Goal: Find specific page/section: Find specific page/section

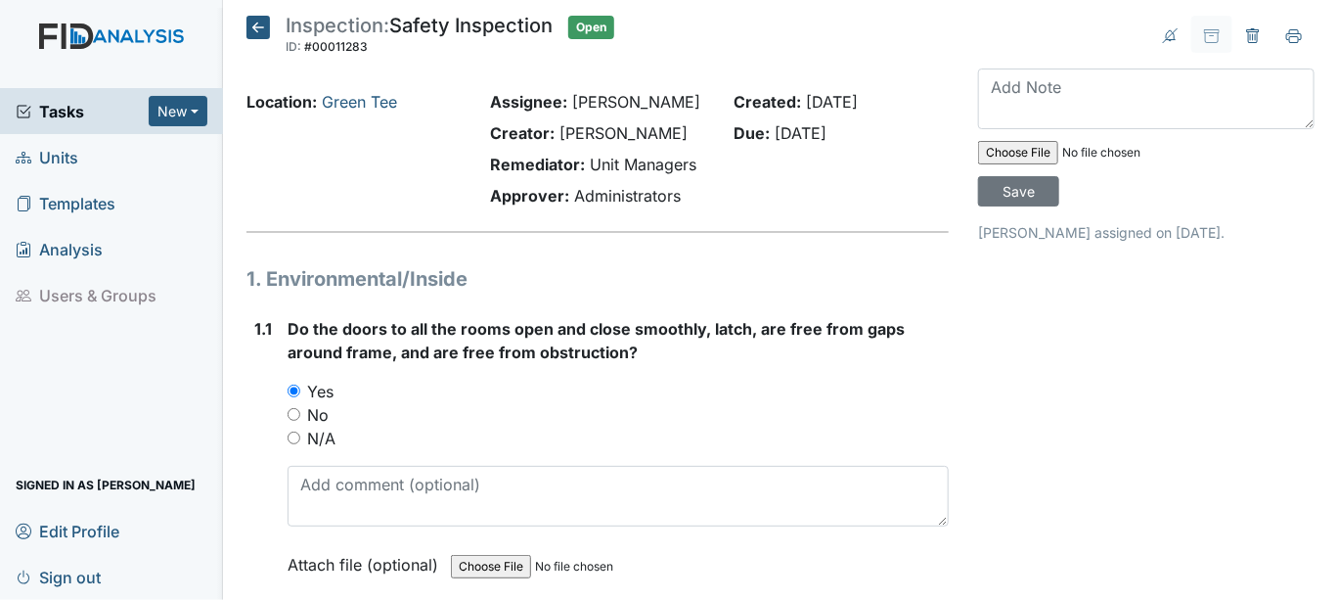
scroll to position [15229, 0]
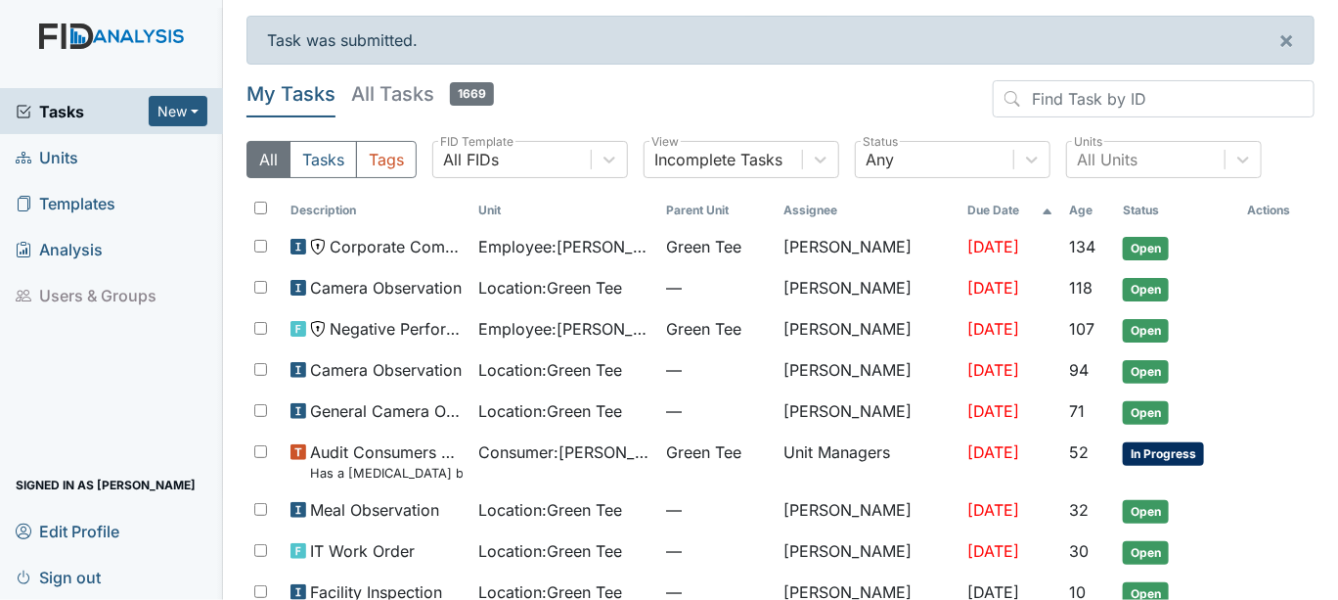
click at [60, 156] on span "Units" at bounding box center [47, 157] width 63 height 30
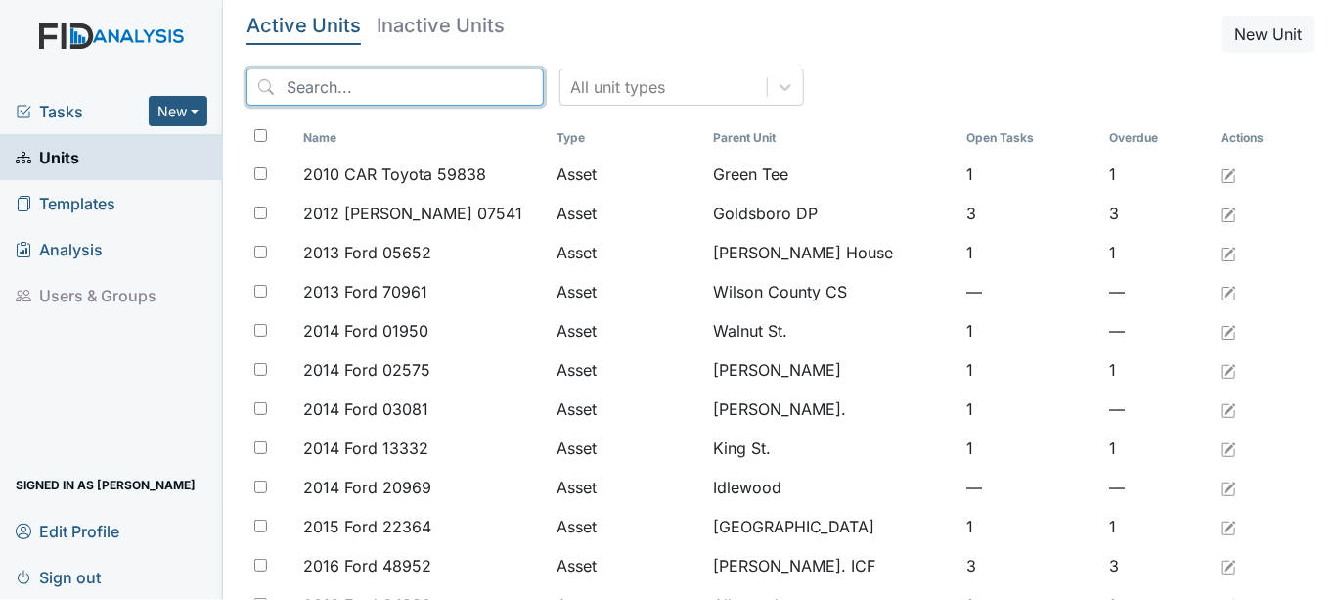
click at [306, 86] on input "search" at bounding box center [394, 86] width 297 height 37
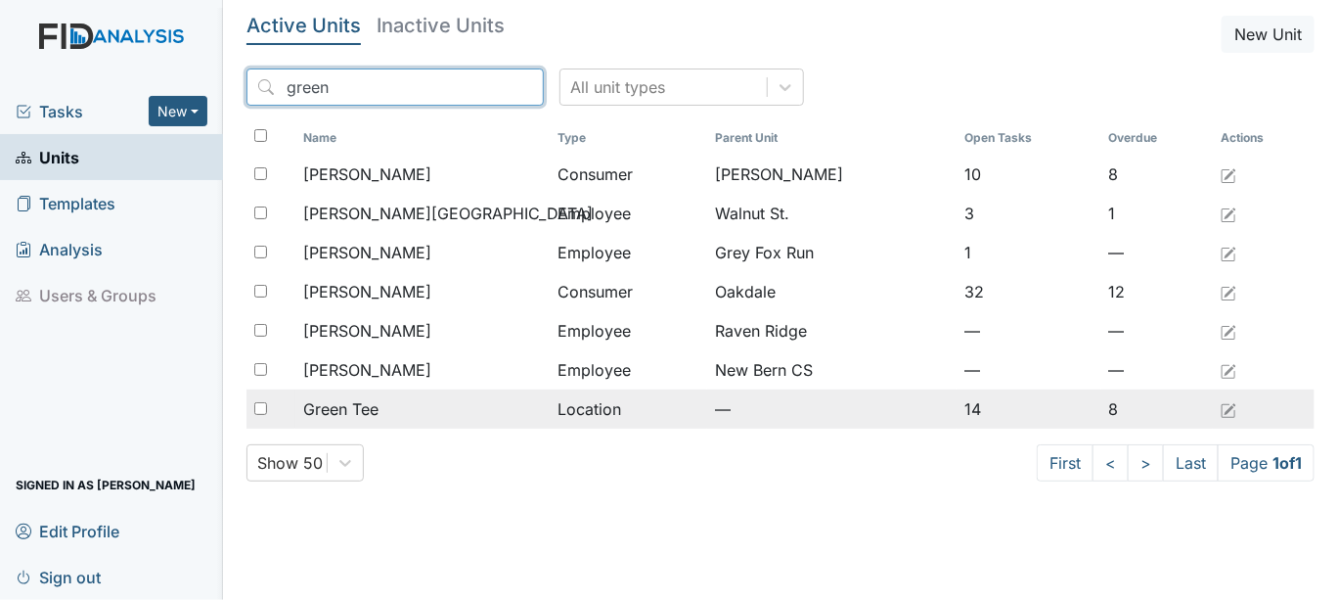
type input "green"
click at [263, 412] on input "checkbox" at bounding box center [260, 408] width 13 height 13
checkbox input "true"
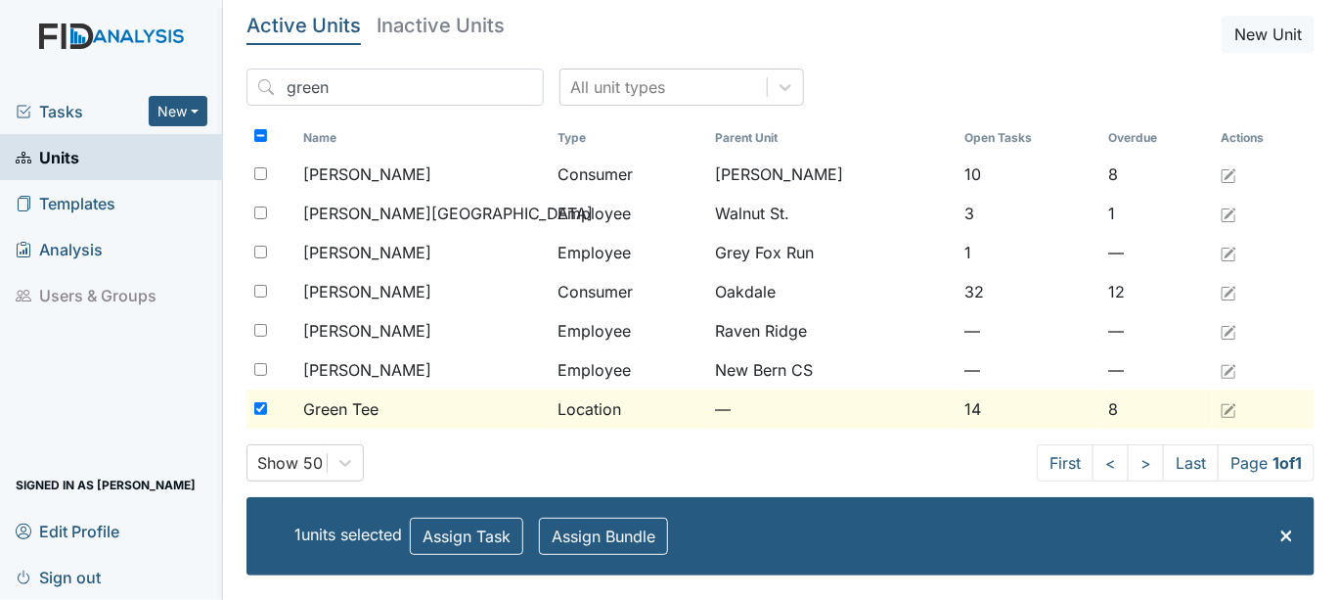
click at [358, 438] on div "Name Type Parent Unit Open Tasks Overdue Actions Green, Angela Consumer Lockwoo…" at bounding box center [780, 282] width 1068 height 323
click at [373, 411] on span "Green Tee" at bounding box center [340, 408] width 75 height 23
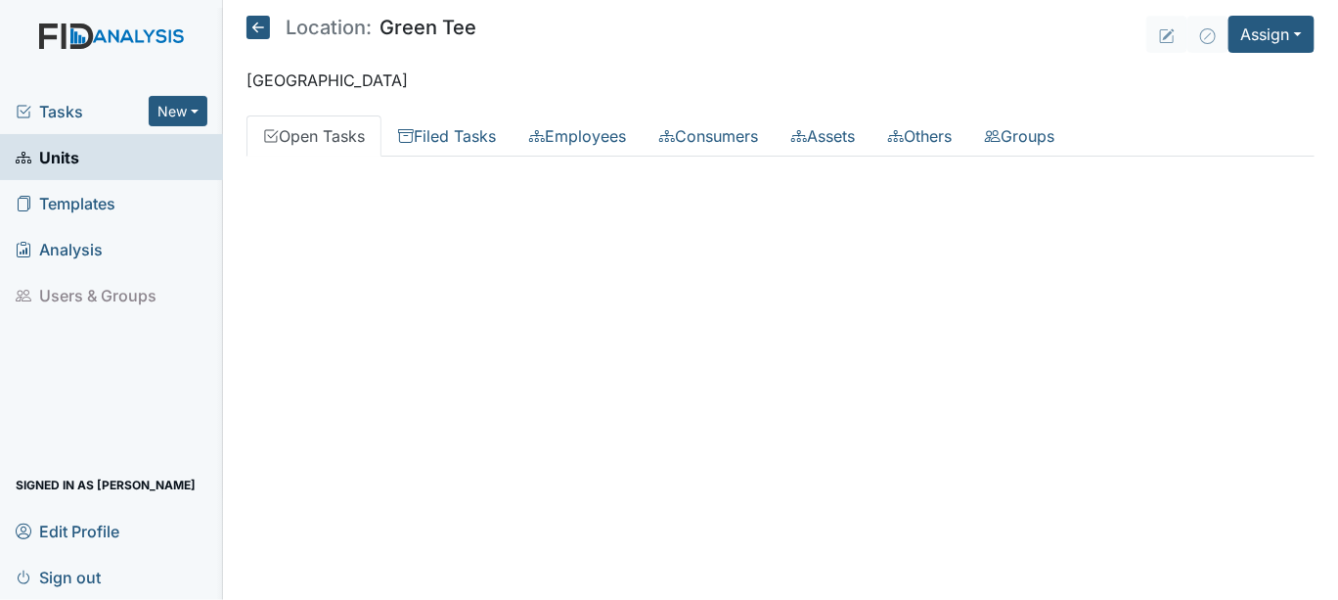
click at [373, 411] on main "Location: Green Tee Assign Assign Form Assign Inspection Assign Document Assign…" at bounding box center [780, 300] width 1115 height 600
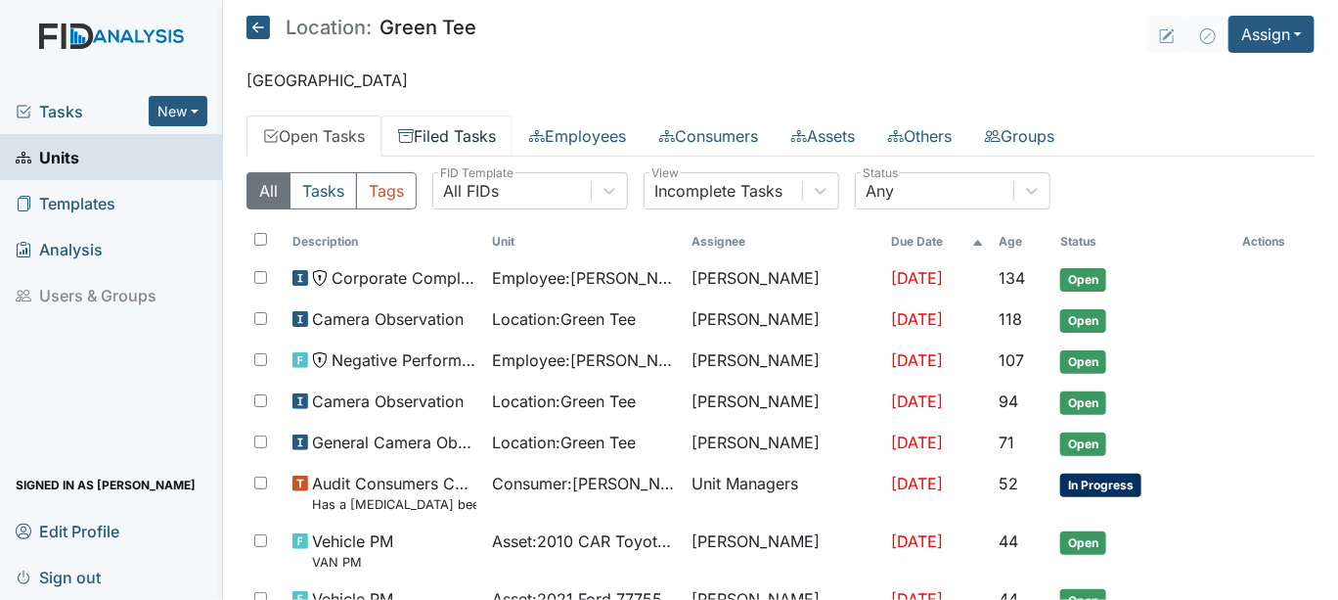
click at [447, 137] on link "Filed Tasks" at bounding box center [446, 135] width 131 height 41
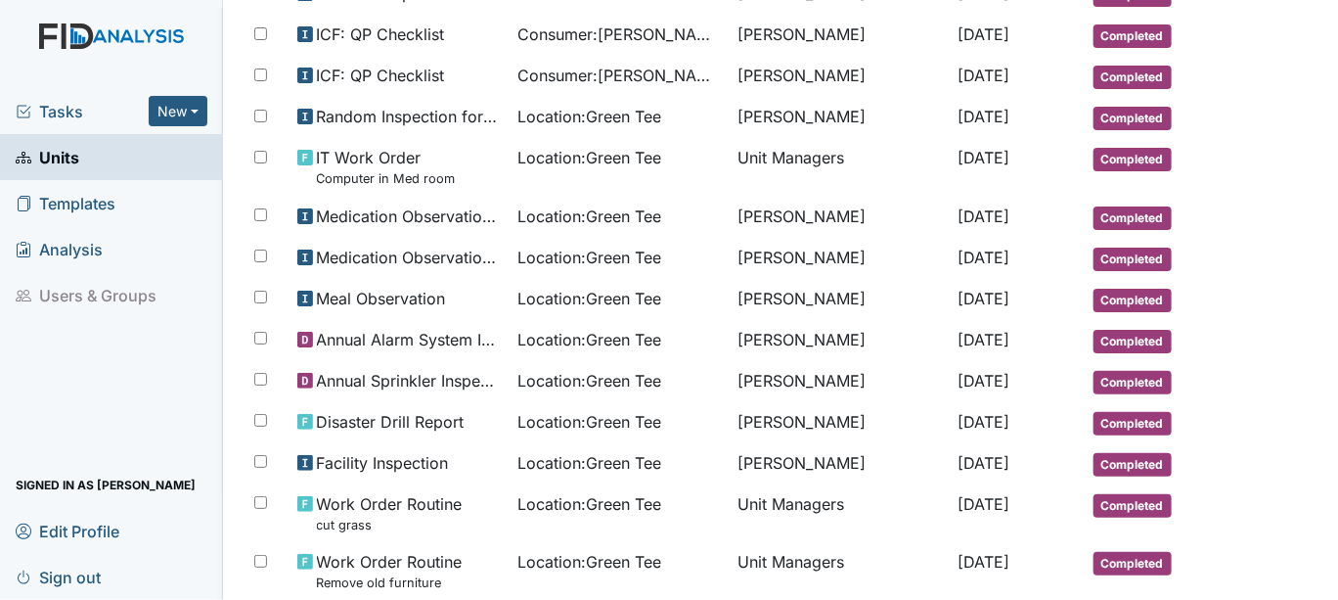
scroll to position [854, 0]
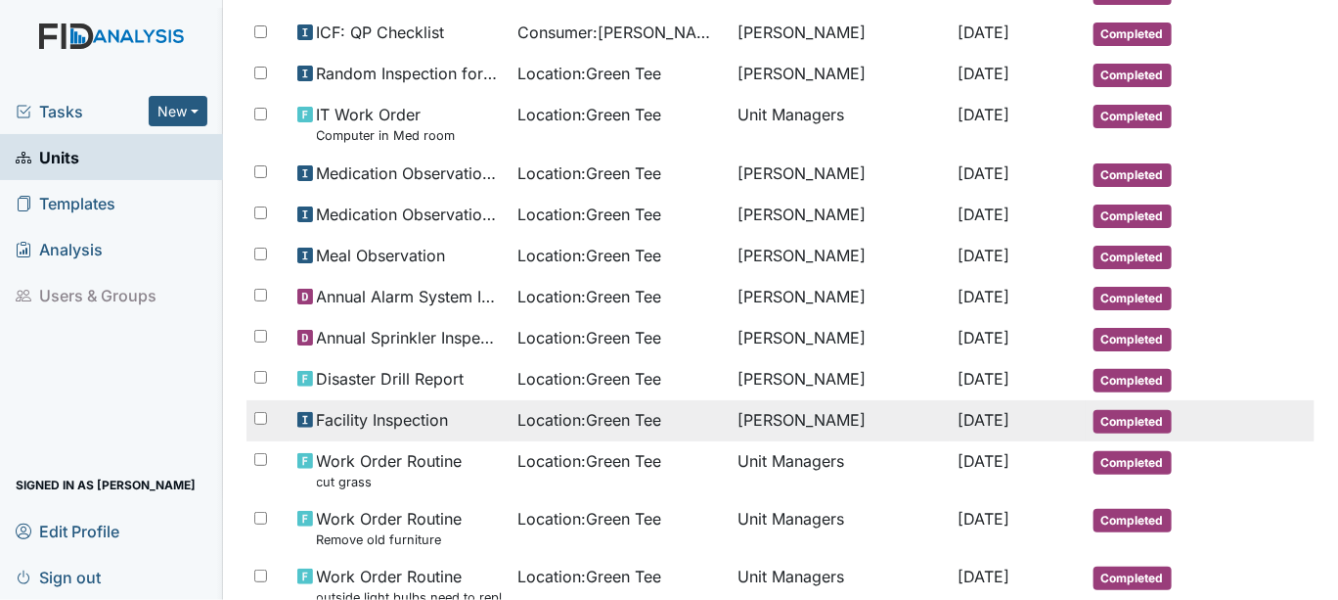
click at [319, 413] on span "Facility Inspection" at bounding box center [383, 419] width 132 height 23
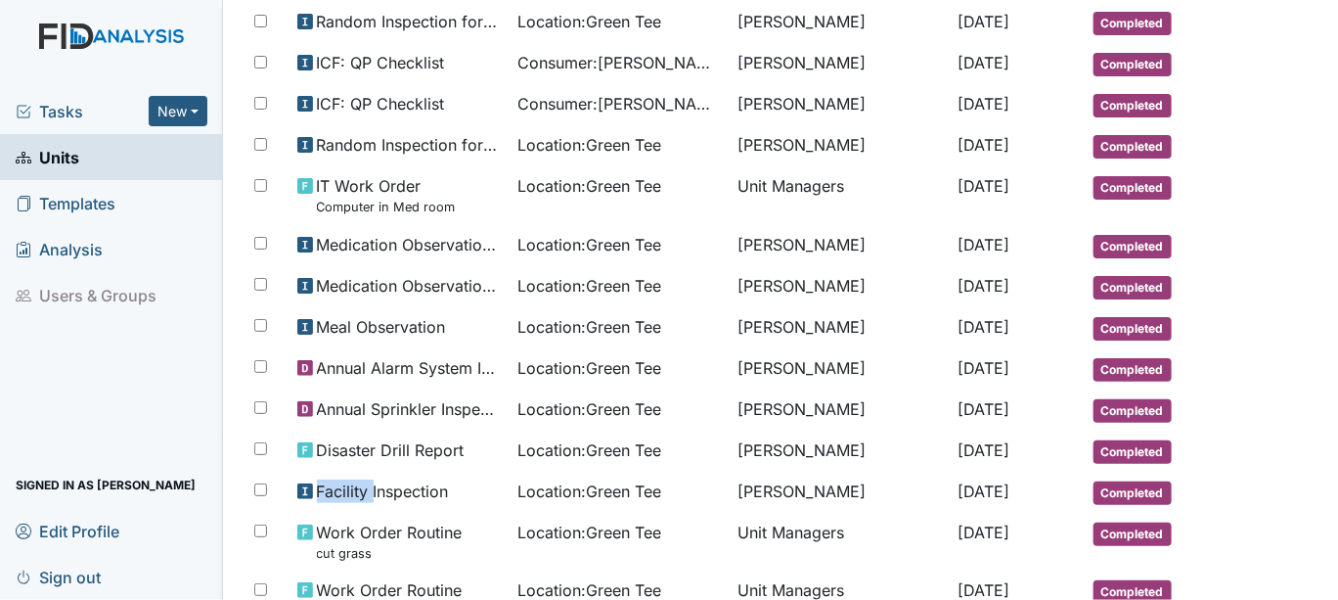
scroll to position [738, 0]
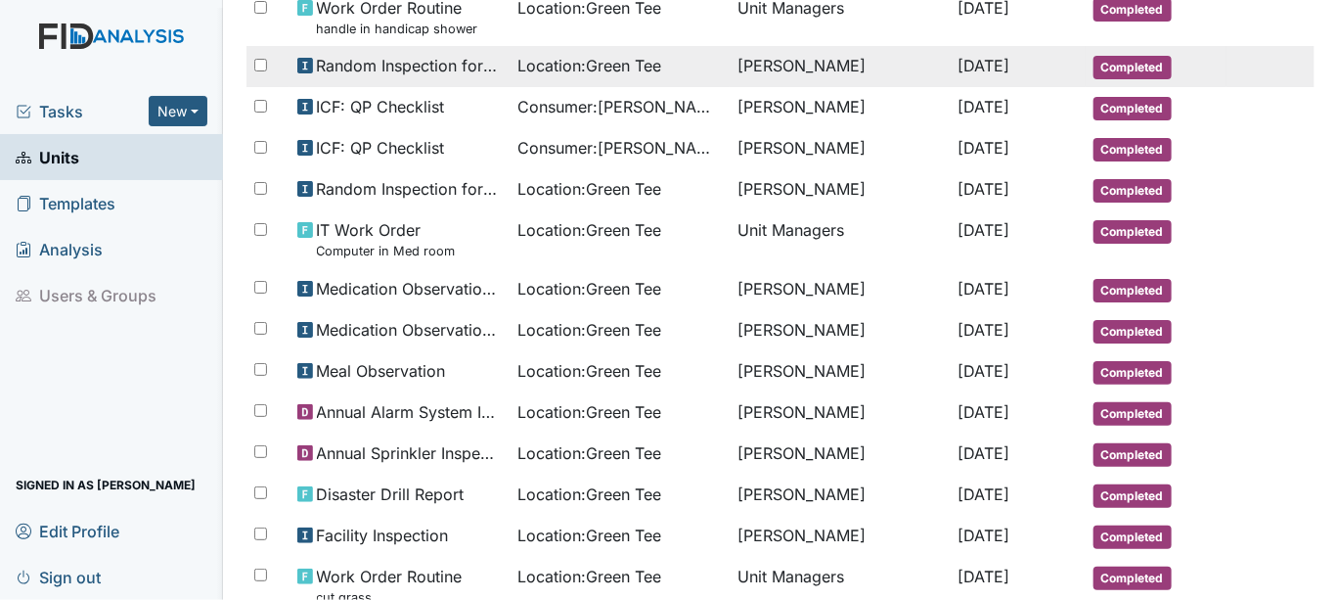
click at [966, 68] on span "Sep 25, 2025" at bounding box center [983, 66] width 52 height 20
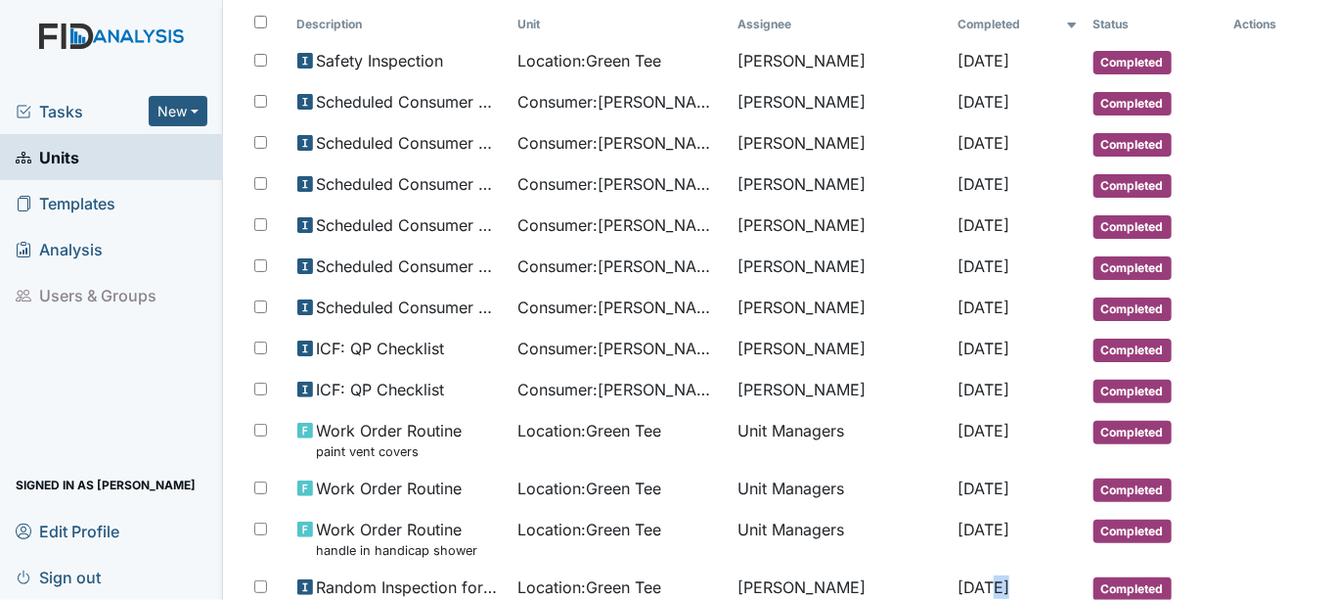
scroll to position [173, 0]
